Goal: Information Seeking & Learning: Learn about a topic

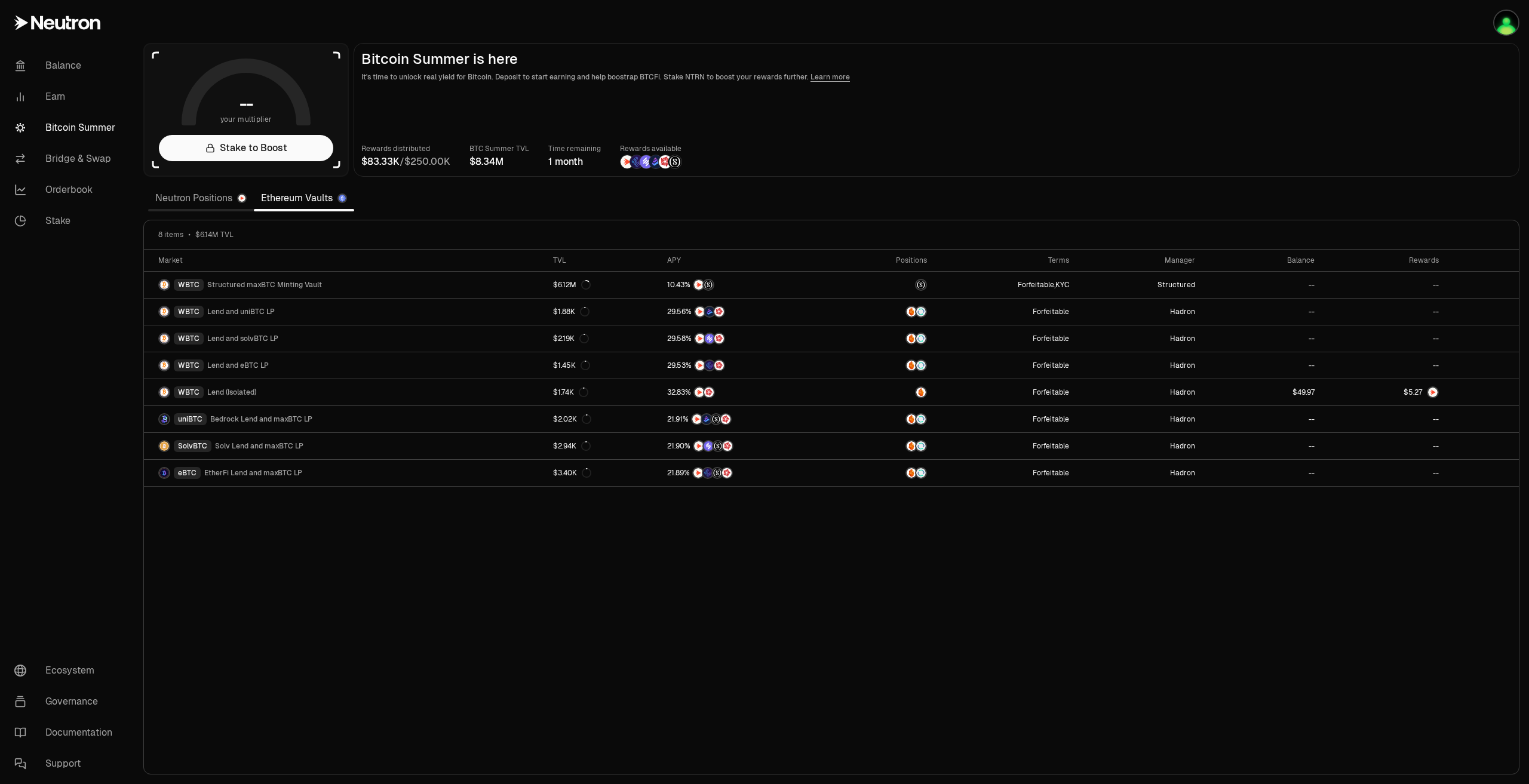
click at [197, 193] on link "Neutron Positions" at bounding box center [201, 197] width 106 height 24
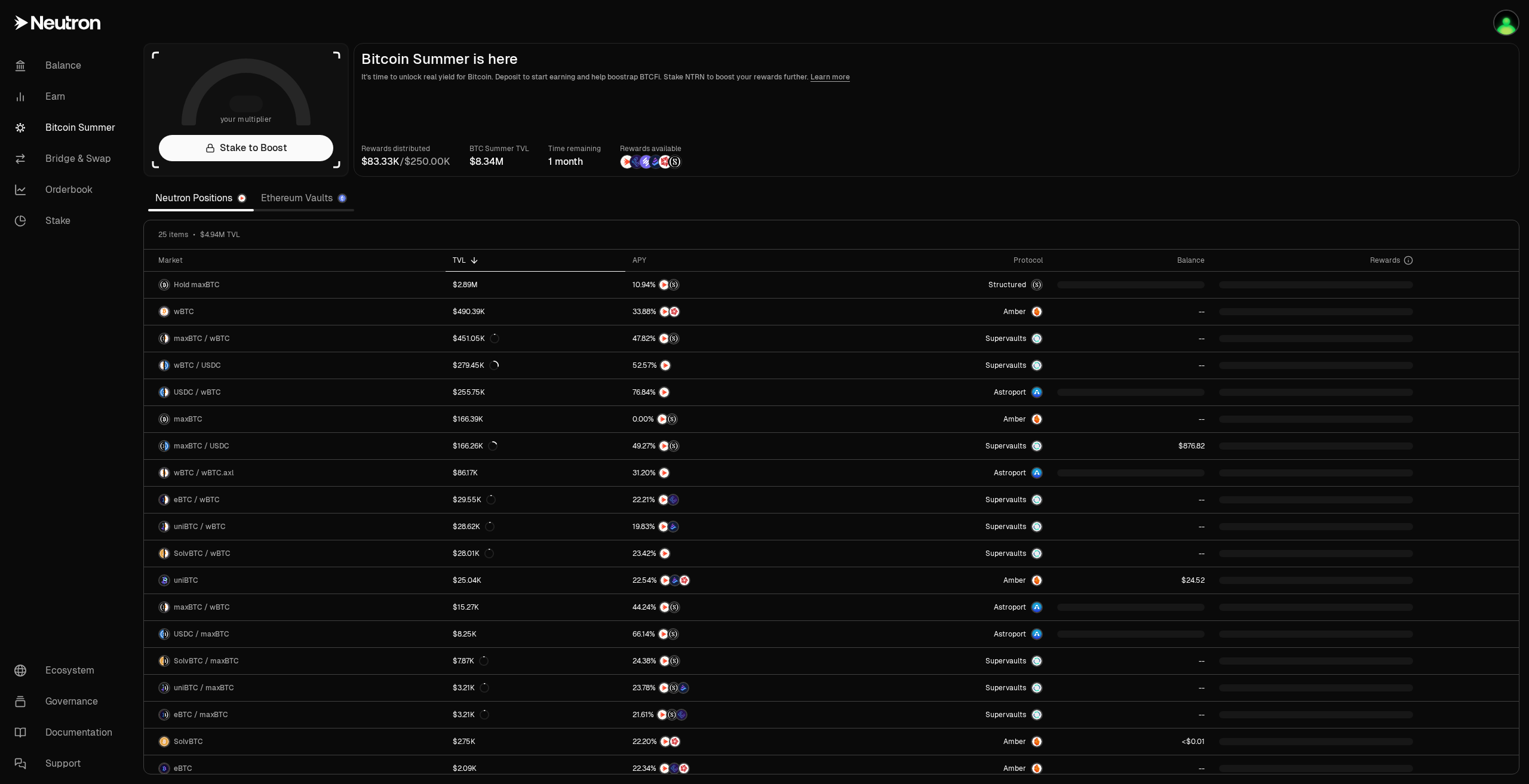
click at [888, 128] on main "Bitcoin Summer is here It's time to unlock real yield for Bitcoin. Deposit to s…" at bounding box center [936, 110] width 1165 height 134
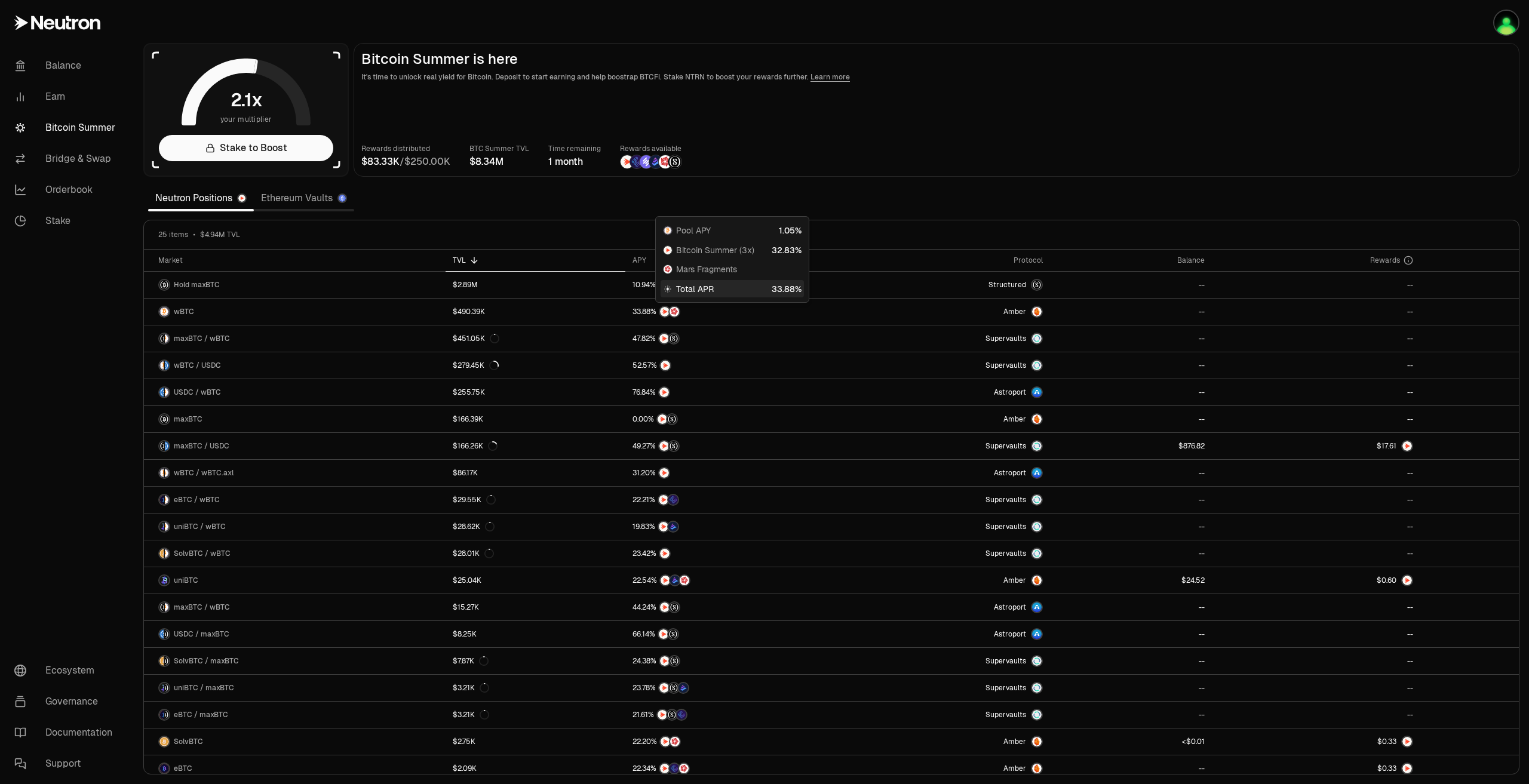
click at [998, 128] on main "Bitcoin Summer is here It's time to unlock real yield for Bitcoin. Deposit to s…" at bounding box center [936, 110] width 1165 height 134
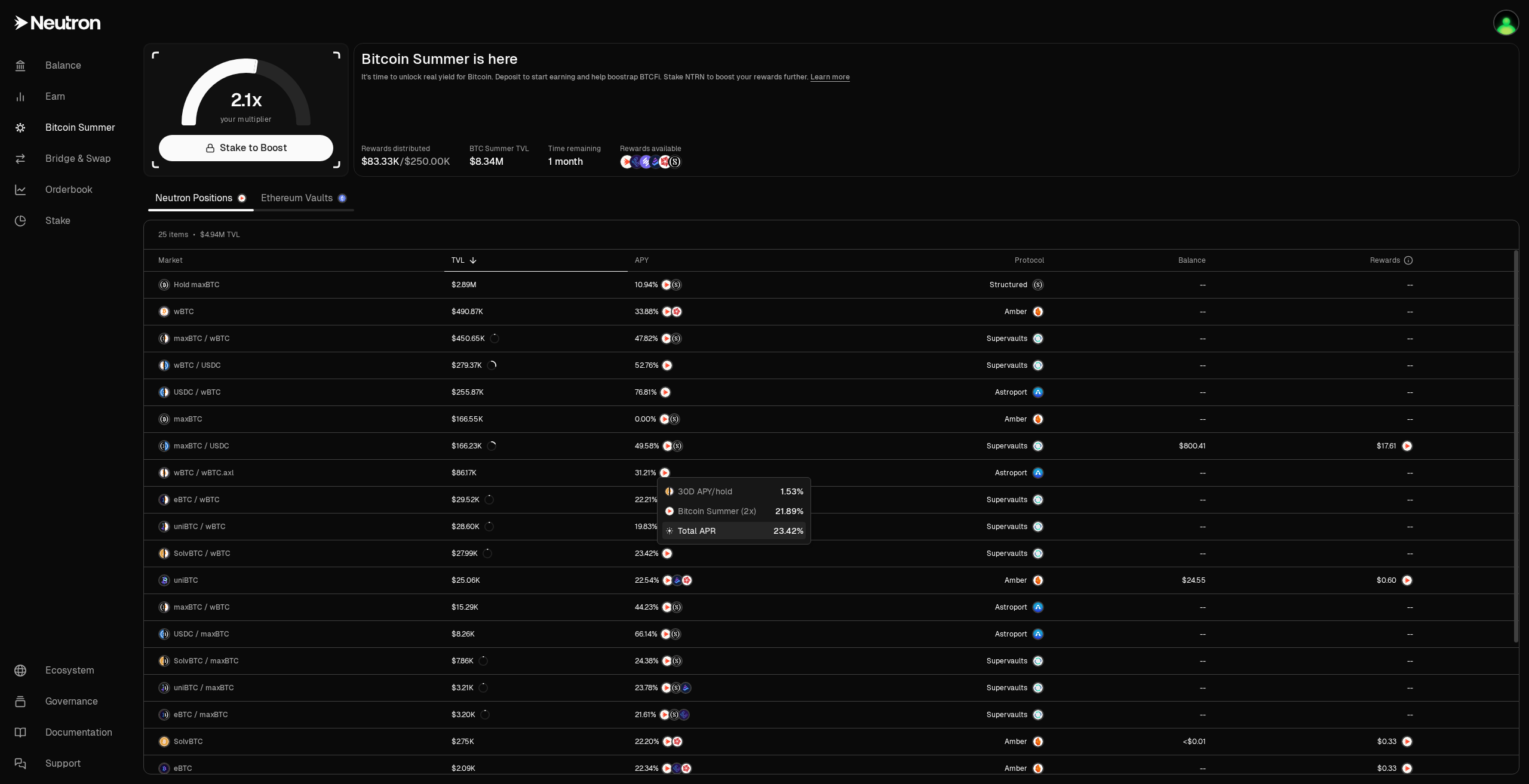
click at [315, 186] on link "Ethereum Vaults" at bounding box center [303, 197] width 100 height 24
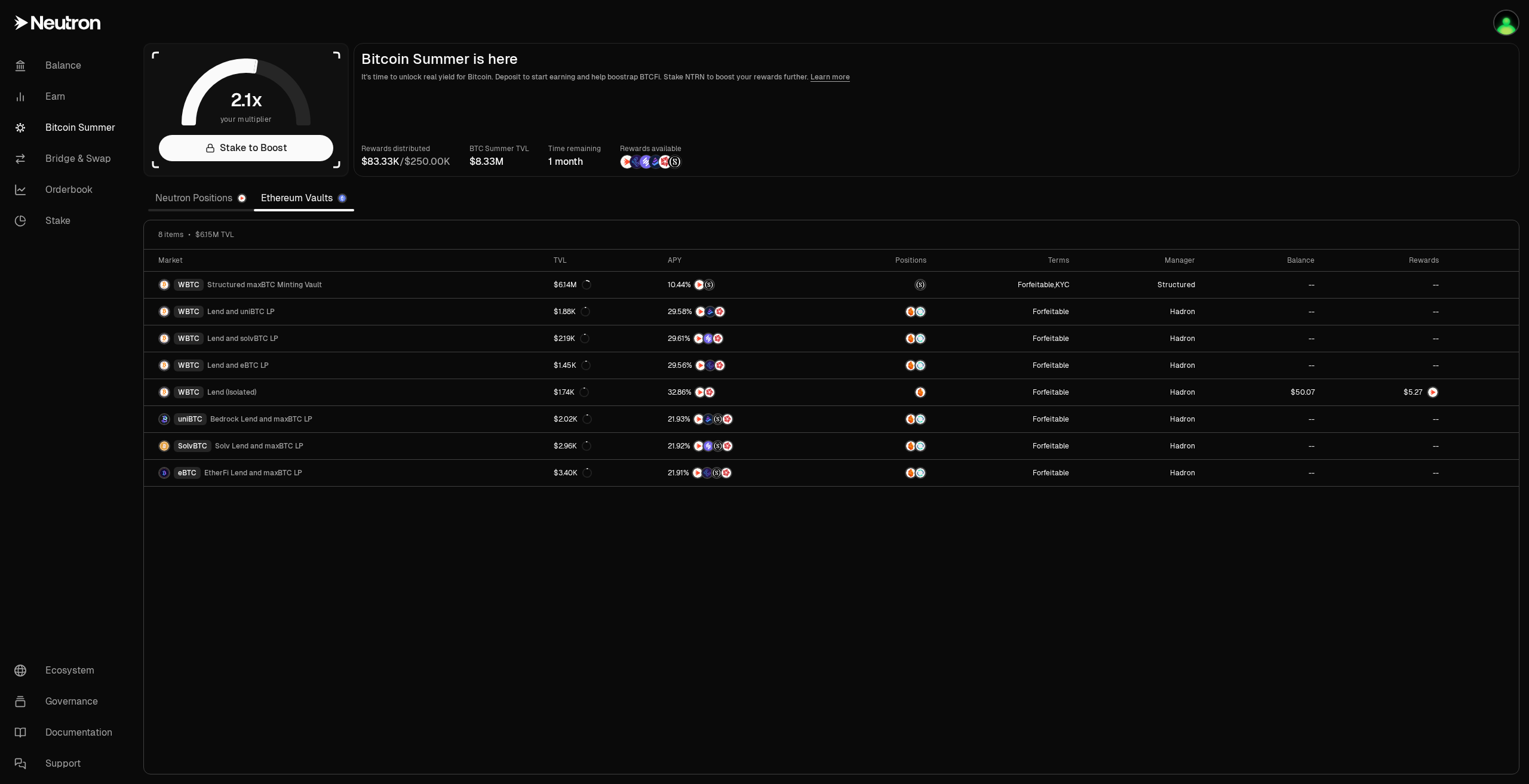
click at [184, 199] on link "Neutron Positions" at bounding box center [201, 197] width 106 height 24
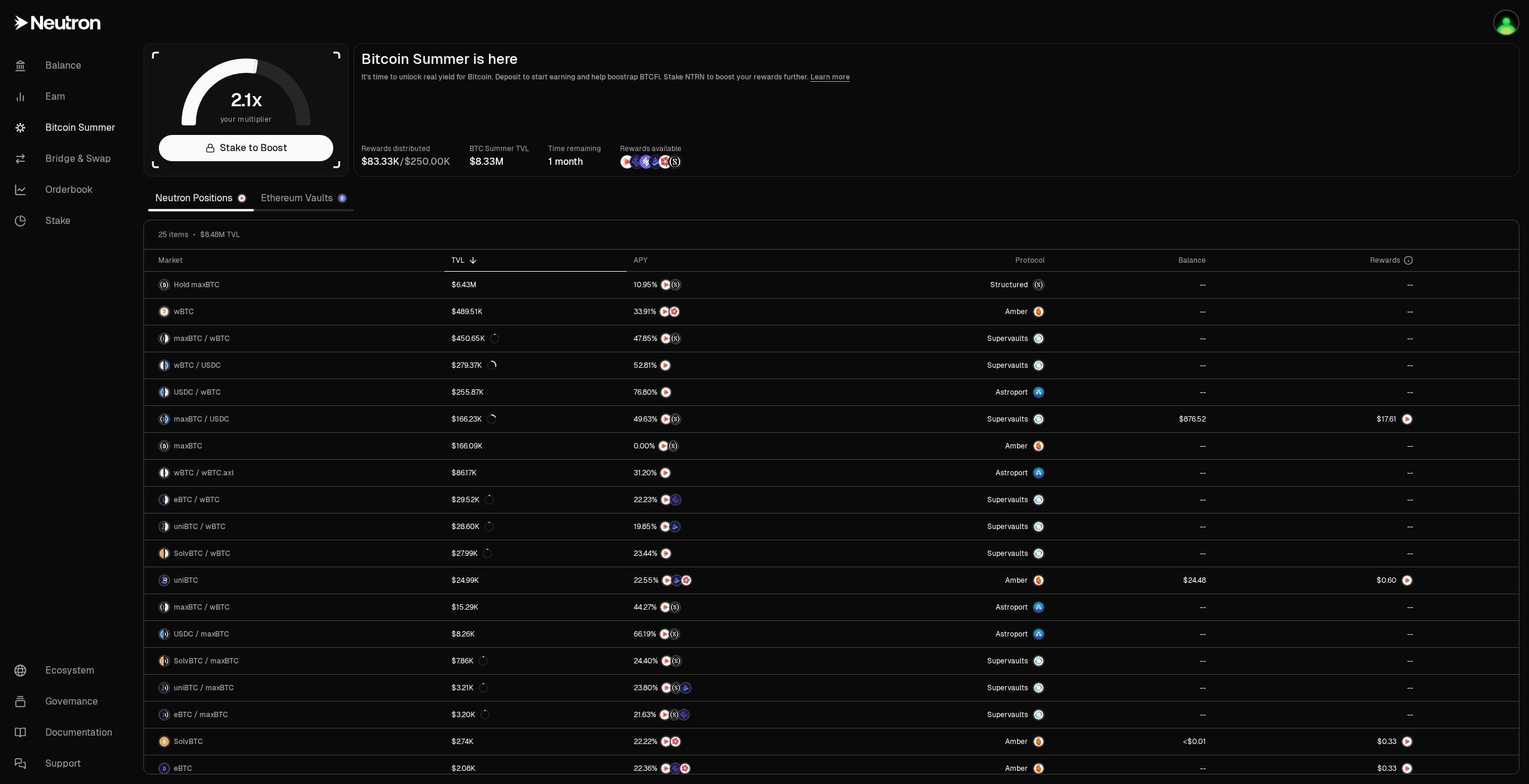
click at [292, 204] on link "Ethereum Vaults" at bounding box center [303, 197] width 100 height 24
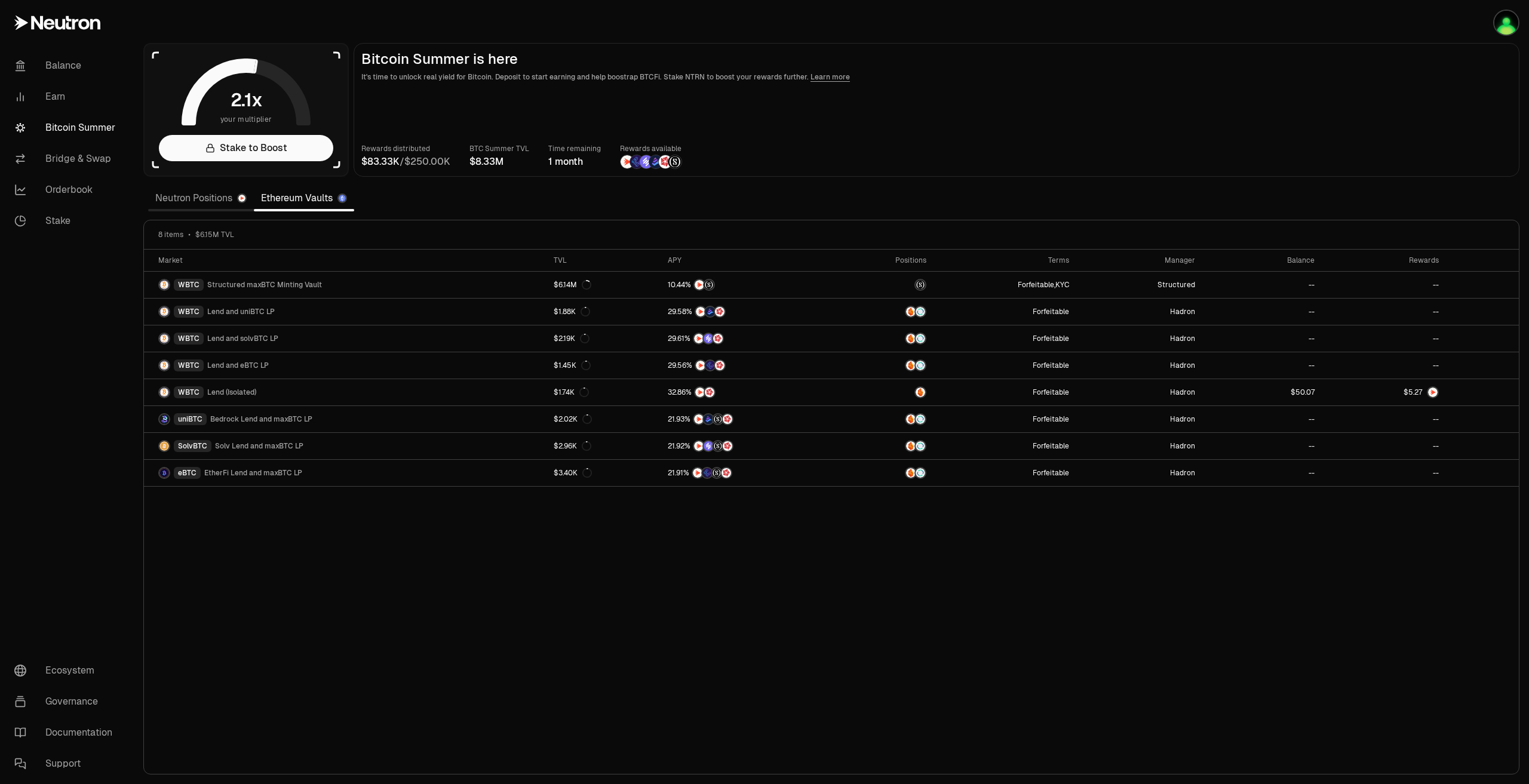
click at [230, 200] on link "Neutron Positions" at bounding box center [201, 197] width 106 height 24
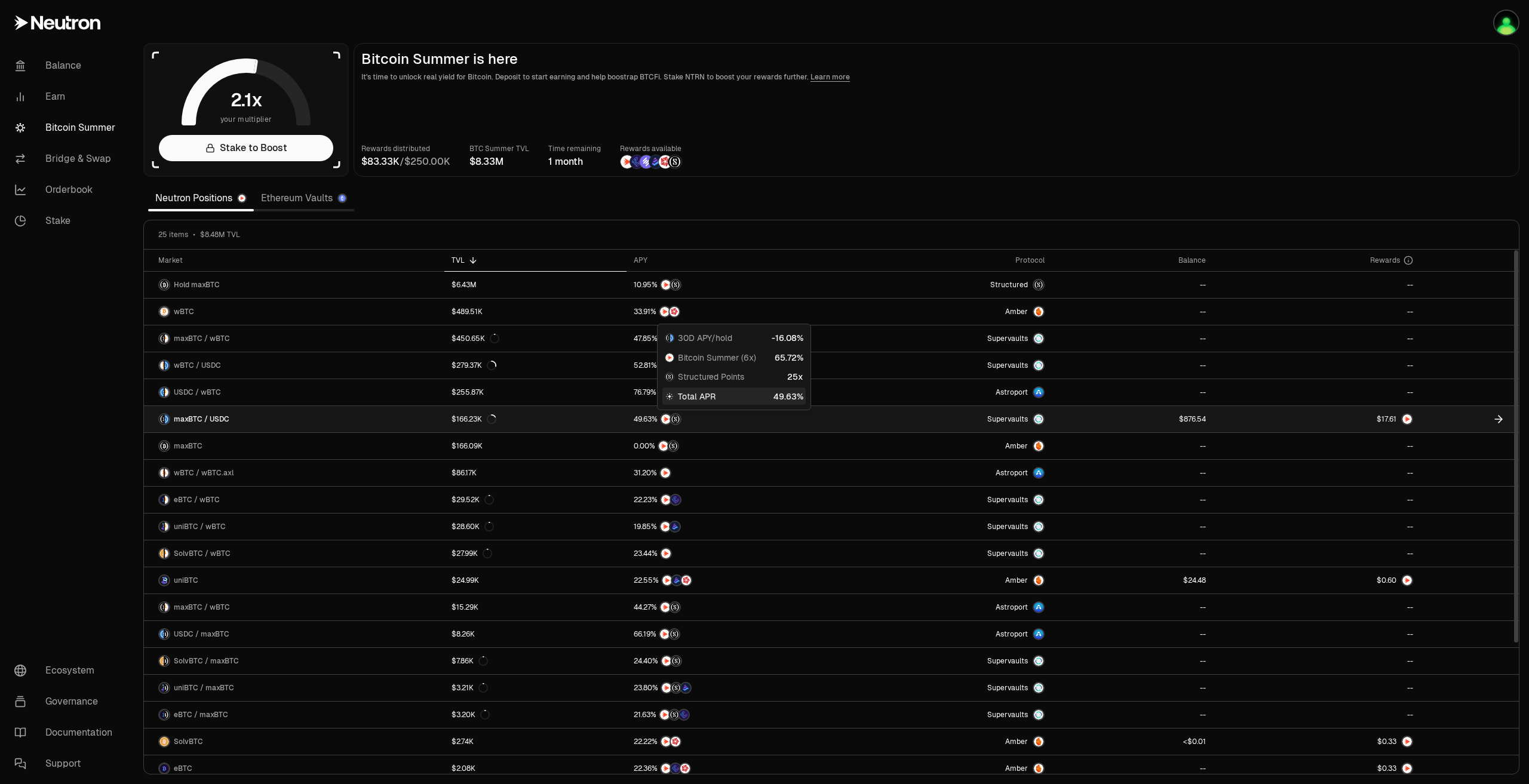
click at [757, 423] on div at bounding box center [734, 419] width 200 height 12
